Goal: Task Accomplishment & Management: Complete application form

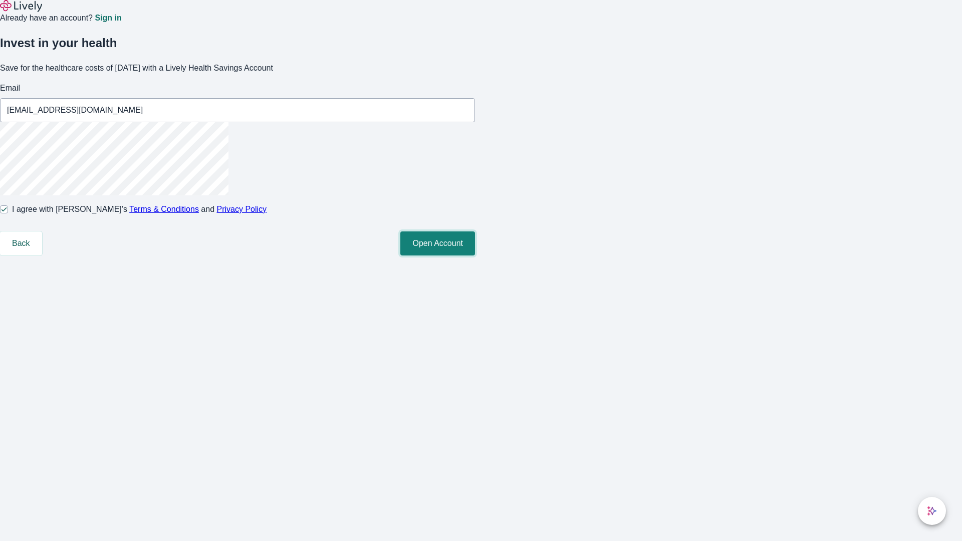
click at [475, 256] on button "Open Account" at bounding box center [437, 244] width 75 height 24
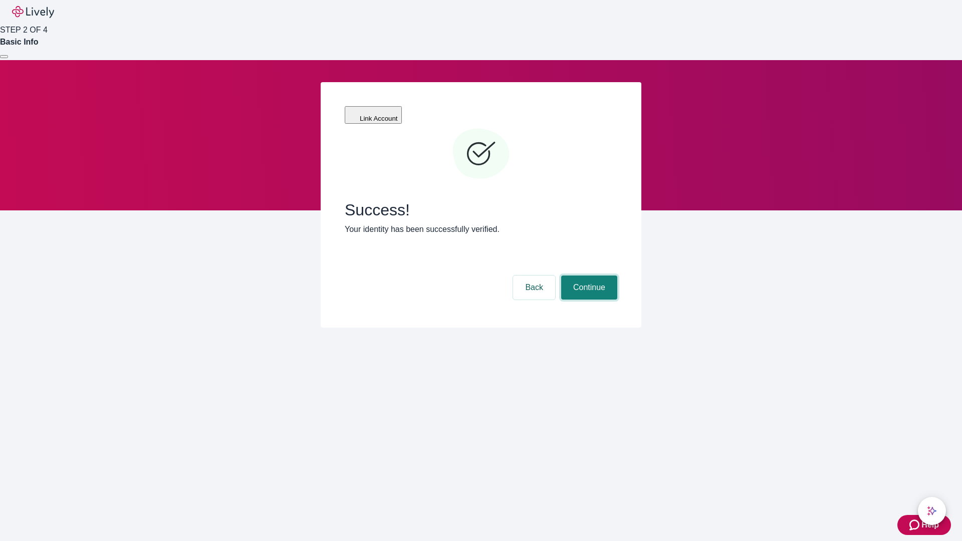
click at [588, 276] on button "Continue" at bounding box center [589, 288] width 56 height 24
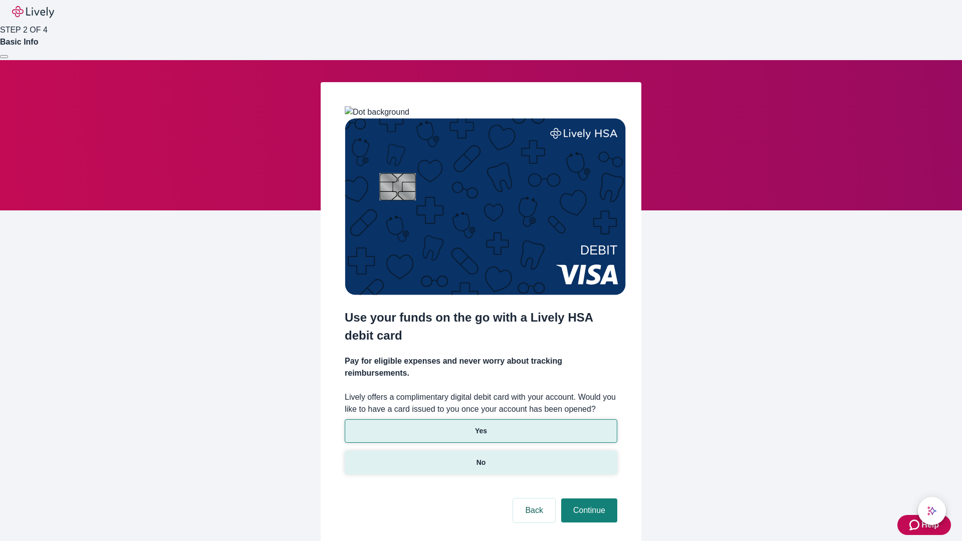
click at [481, 458] on p "No" at bounding box center [482, 463] width 10 height 11
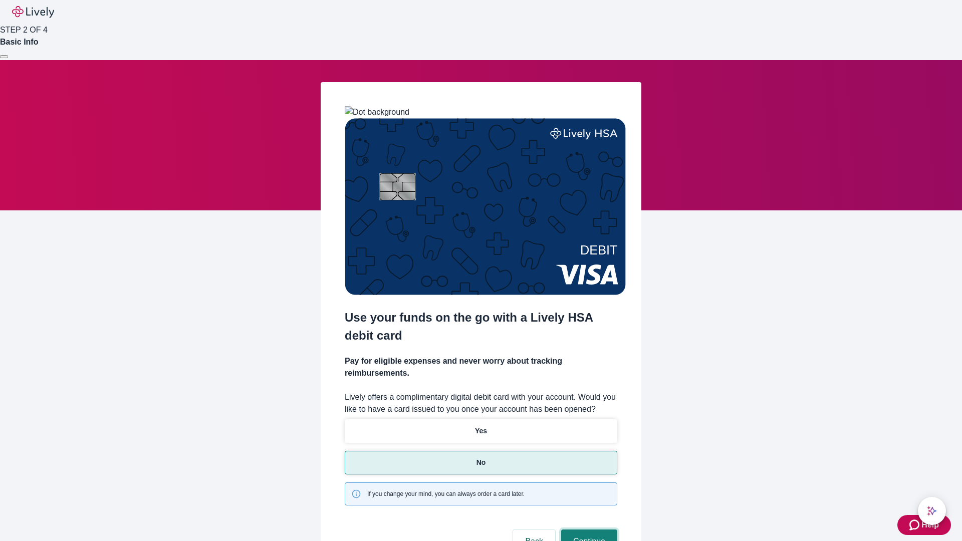
click at [588, 530] on button "Continue" at bounding box center [589, 542] width 56 height 24
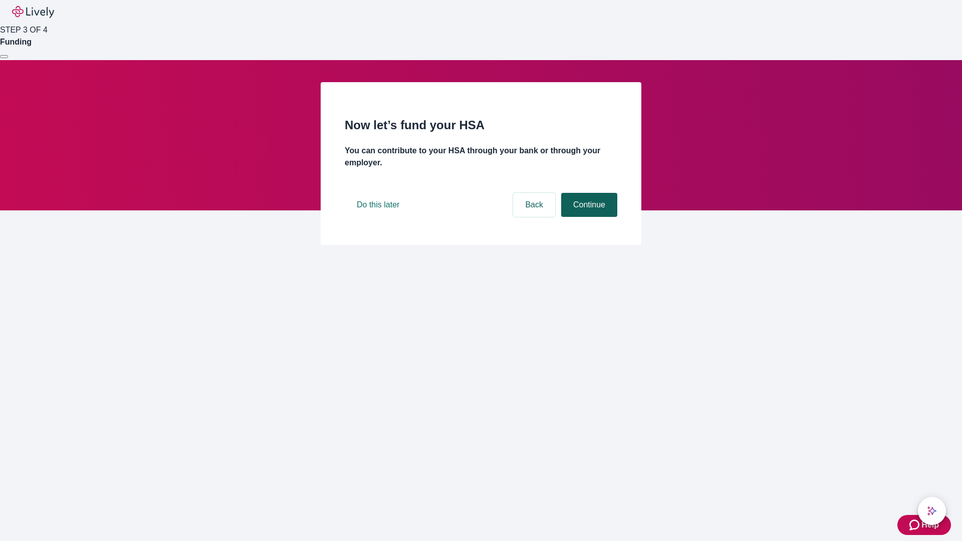
click at [588, 217] on button "Continue" at bounding box center [589, 205] width 56 height 24
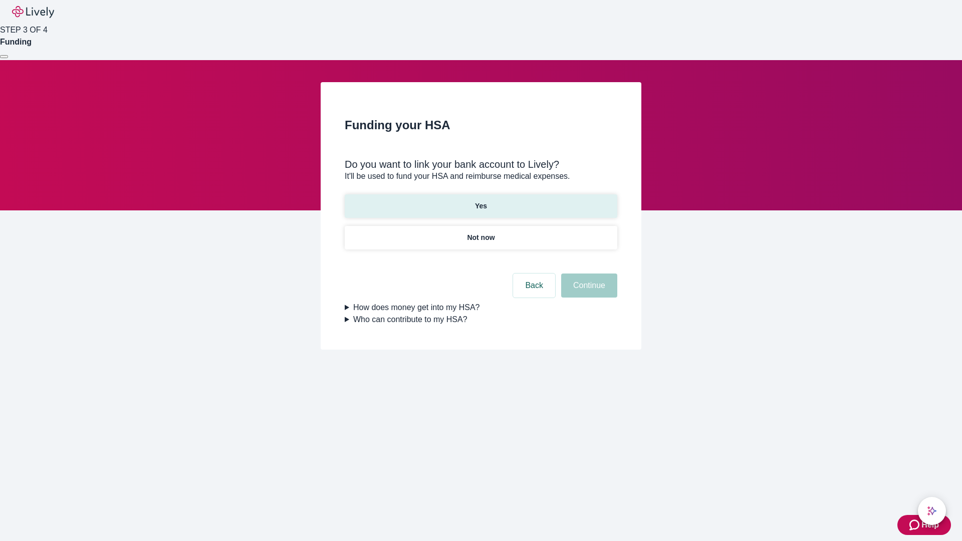
click at [481, 201] on p "Yes" at bounding box center [481, 206] width 12 height 11
click at [588, 274] on button "Continue" at bounding box center [589, 286] width 56 height 24
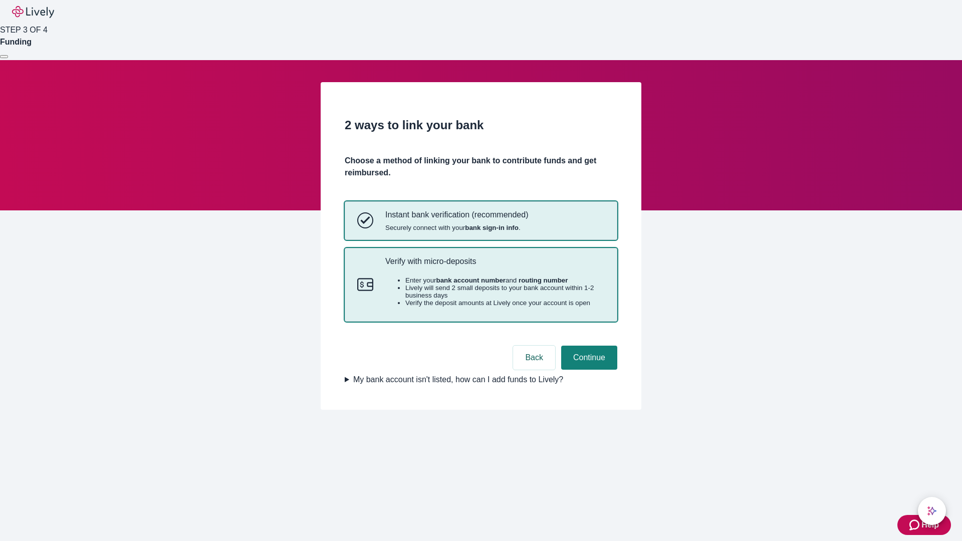
click at [495, 266] on p "Verify with micro-deposits" at bounding box center [495, 262] width 220 height 10
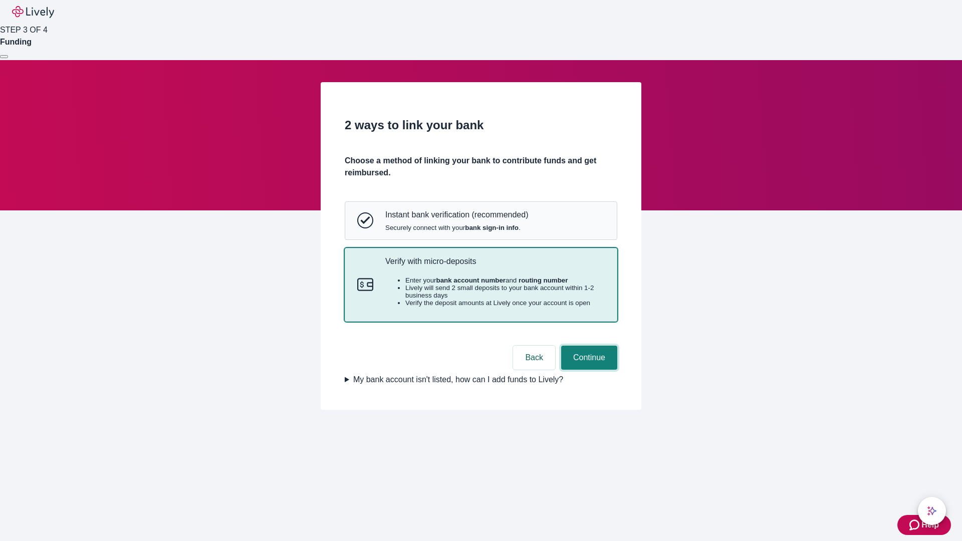
click at [588, 370] on button "Continue" at bounding box center [589, 358] width 56 height 24
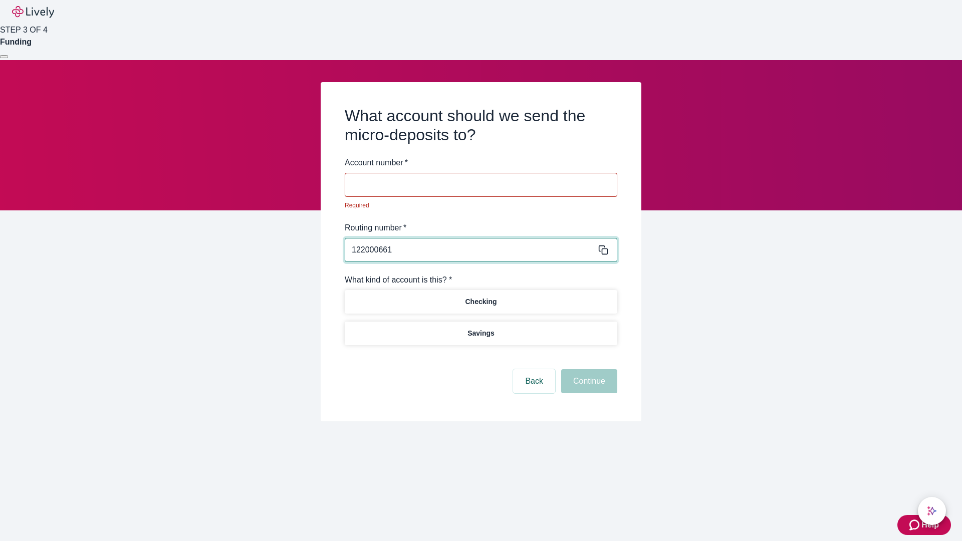
type input "122000661"
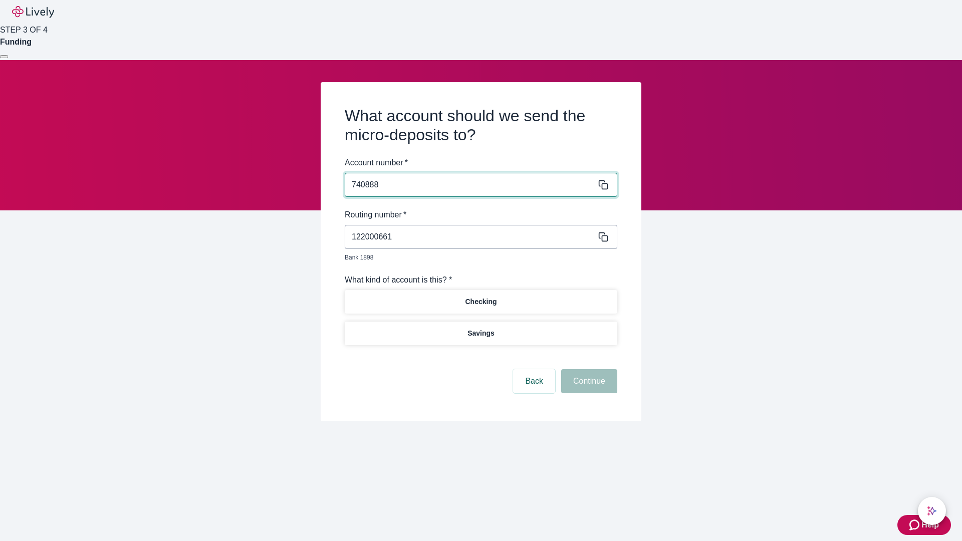
type input "740888"
click at [481, 297] on p "Checking" at bounding box center [481, 302] width 32 height 11
click at [588, 370] on button "Continue" at bounding box center [589, 381] width 56 height 24
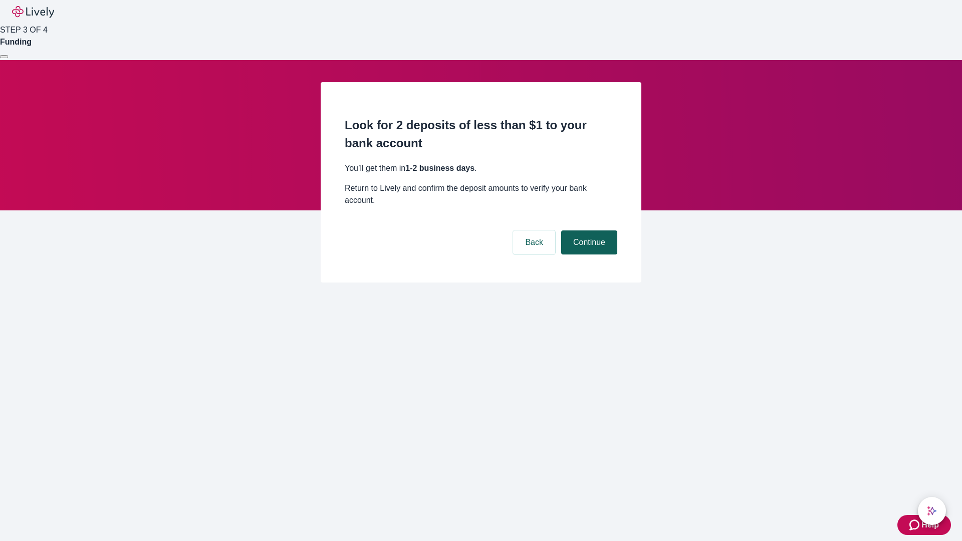
click at [588, 231] on button "Continue" at bounding box center [589, 243] width 56 height 24
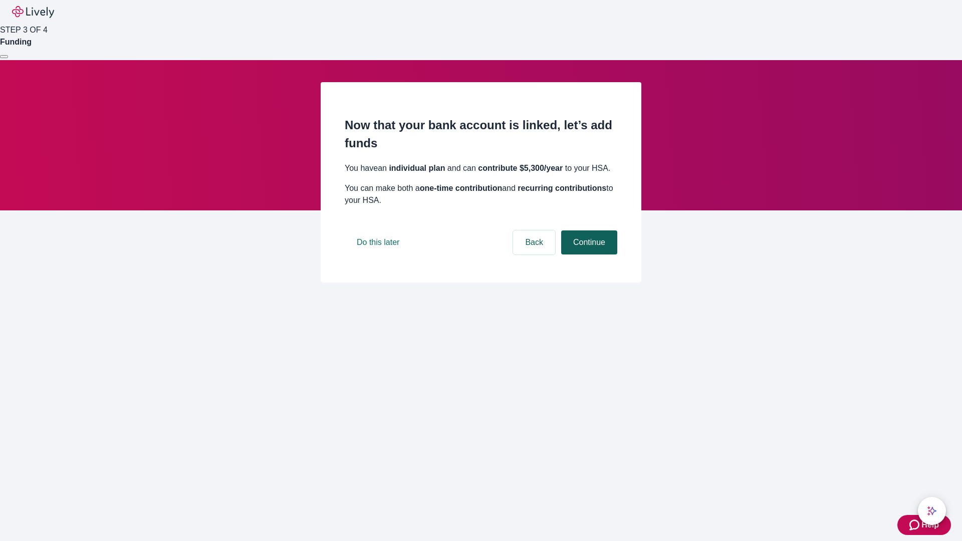
click at [588, 255] on button "Continue" at bounding box center [589, 243] width 56 height 24
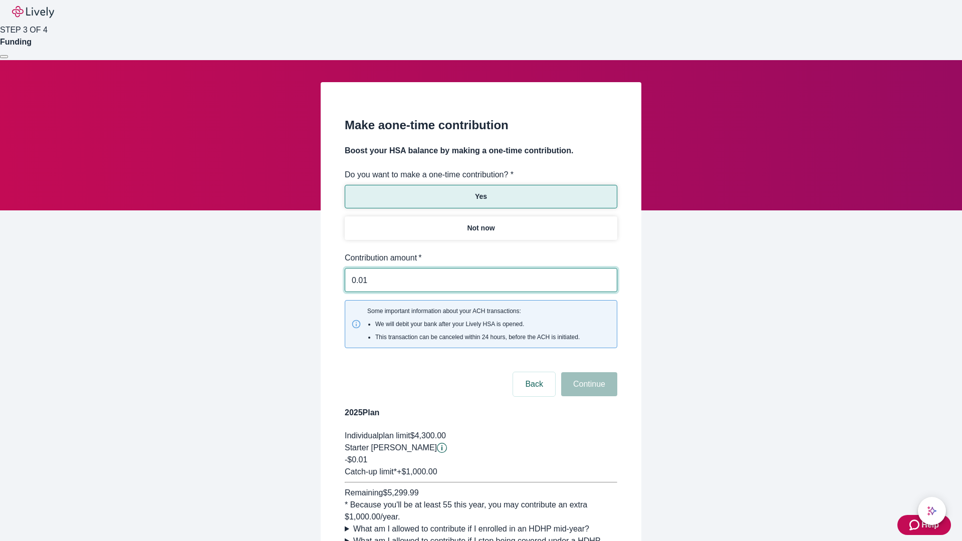
type input "0.01"
click at [588, 372] on button "Continue" at bounding box center [589, 384] width 56 height 24
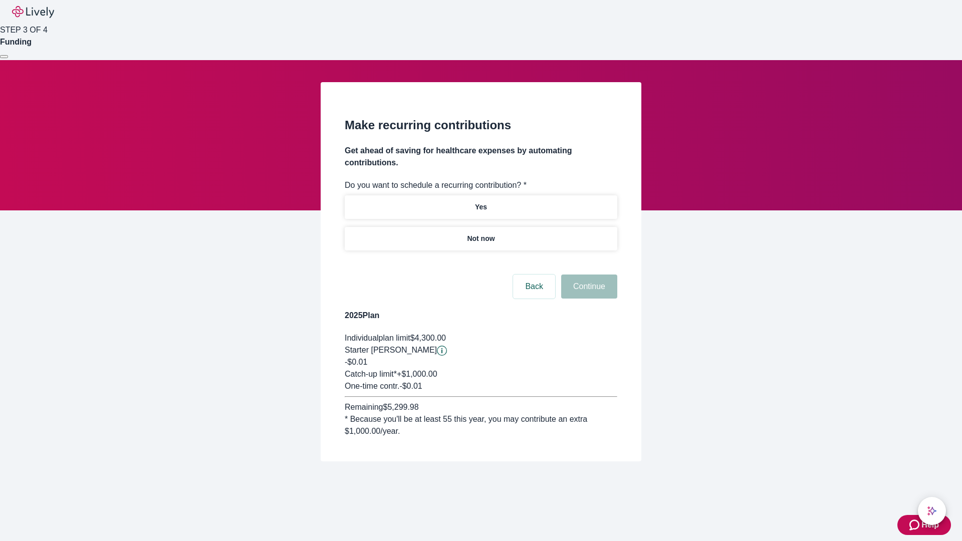
click at [481, 234] on p "Not now" at bounding box center [481, 239] width 28 height 11
click at [588, 275] on button "Continue" at bounding box center [589, 287] width 56 height 24
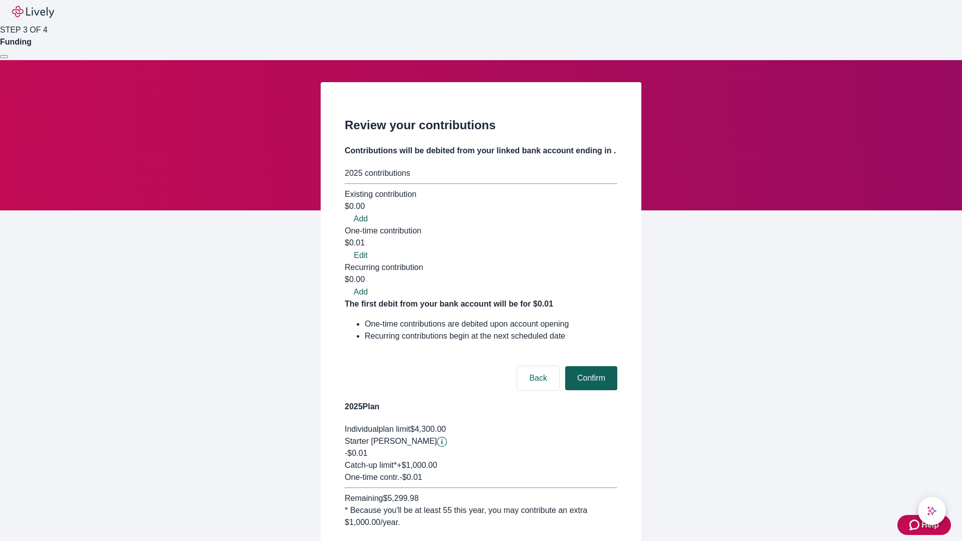
click at [590, 366] on button "Confirm" at bounding box center [591, 378] width 52 height 24
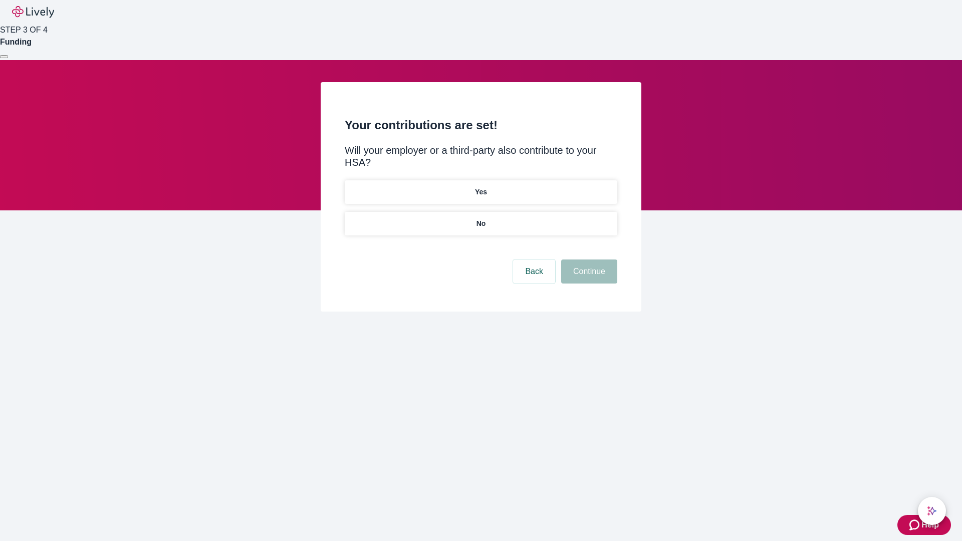
click at [481, 219] on p "No" at bounding box center [482, 224] width 10 height 11
click at [588, 260] on button "Continue" at bounding box center [589, 272] width 56 height 24
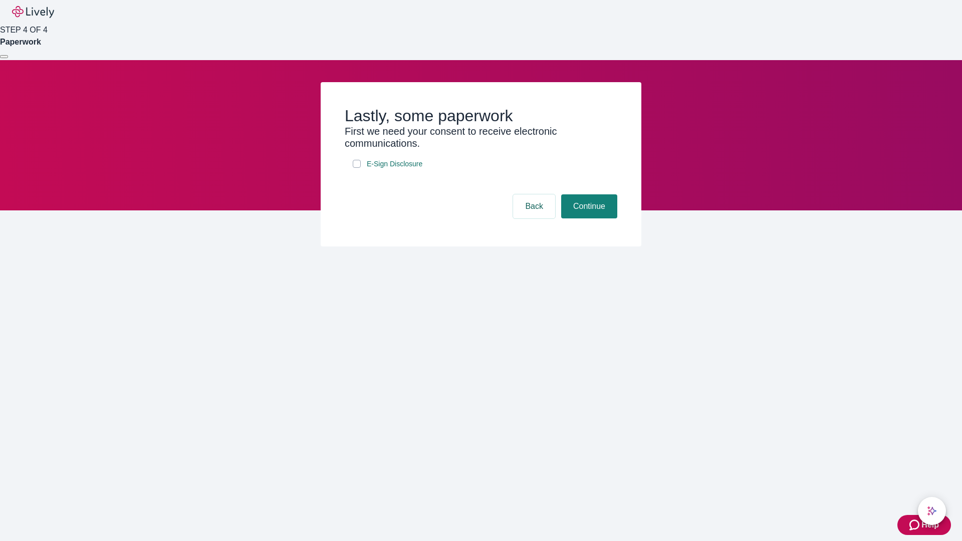
click at [357, 168] on input "E-Sign Disclosure" at bounding box center [357, 164] width 8 height 8
checkbox input "true"
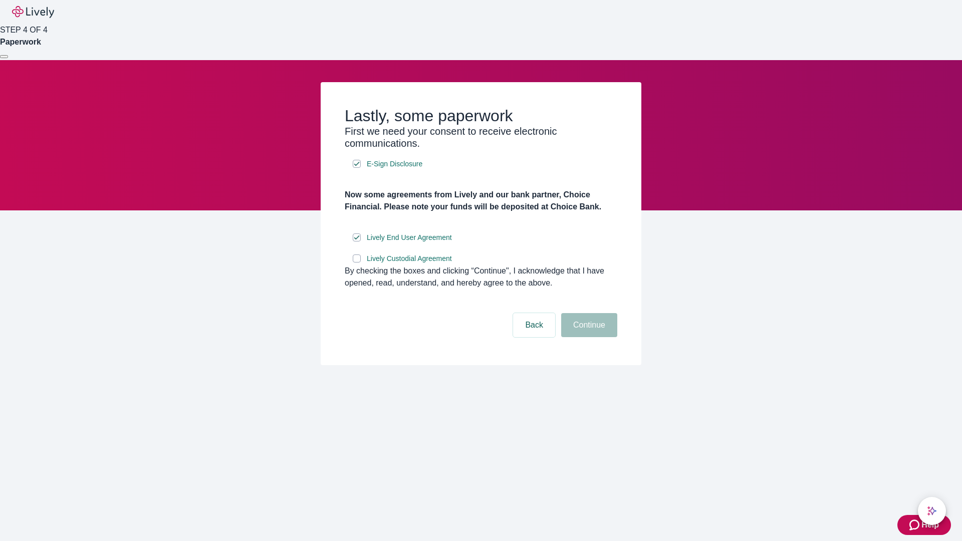
click at [357, 263] on input "Lively Custodial Agreement" at bounding box center [357, 259] width 8 height 8
checkbox input "true"
click at [588, 337] on button "Continue" at bounding box center [589, 325] width 56 height 24
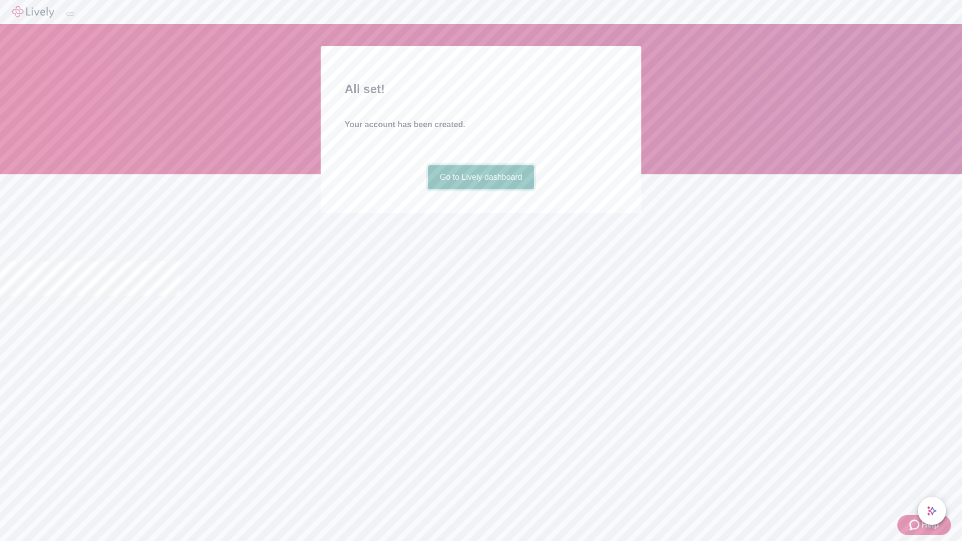
click at [481, 189] on link "Go to Lively dashboard" at bounding box center [481, 177] width 107 height 24
